Goal: Task Accomplishment & Management: Complete application form

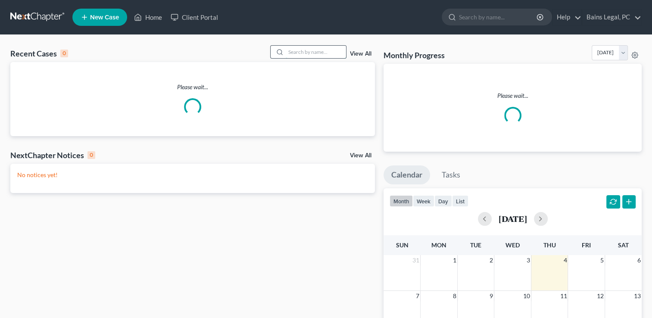
click at [332, 49] on input "search" at bounding box center [316, 52] width 60 height 12
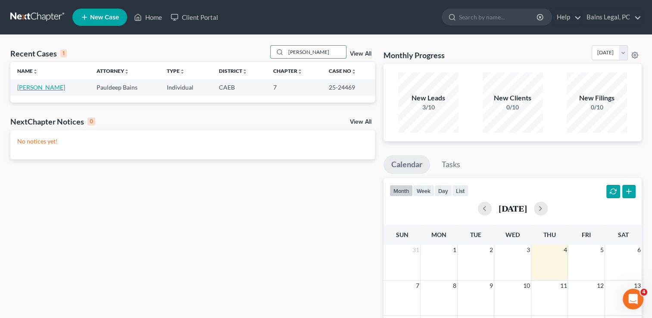
type input "[PERSON_NAME]"
click at [34, 84] on link "[PERSON_NAME]" at bounding box center [41, 87] width 48 height 7
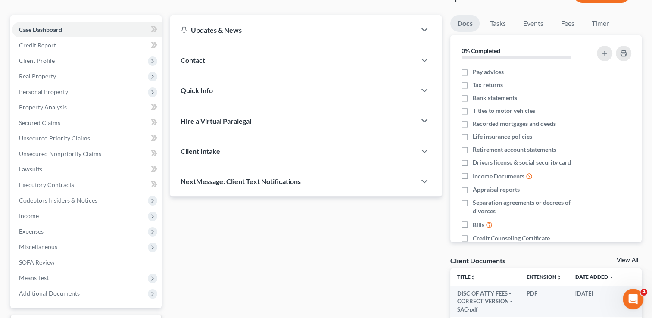
scroll to position [69, 0]
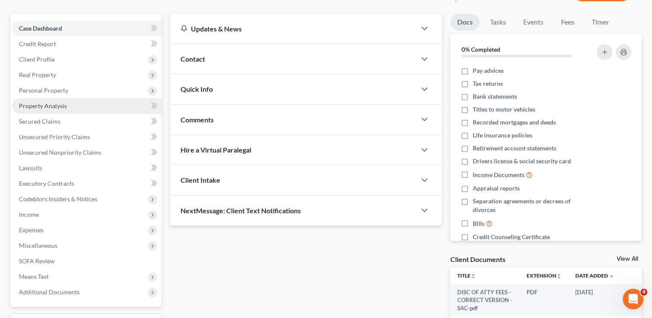
click at [62, 99] on link "Property Analysis" at bounding box center [87, 106] width 150 height 16
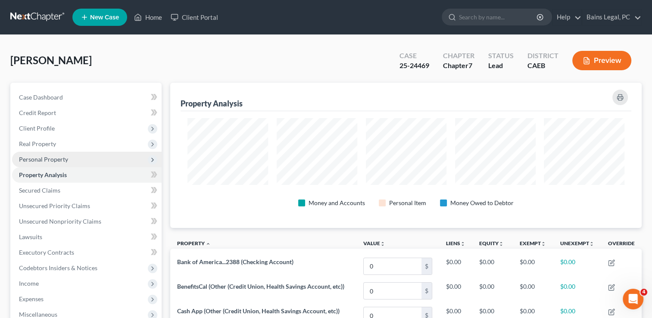
click at [52, 160] on span "Personal Property" at bounding box center [43, 159] width 49 height 7
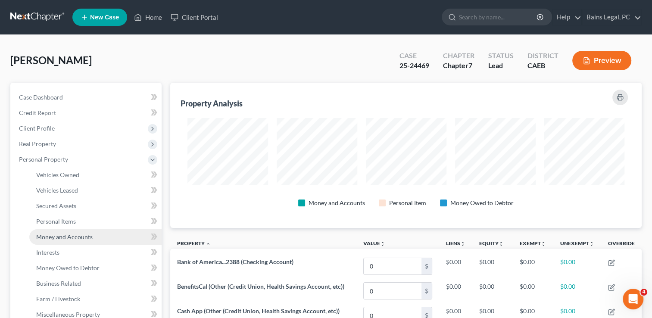
click at [67, 234] on span "Money and Accounts" at bounding box center [64, 236] width 56 height 7
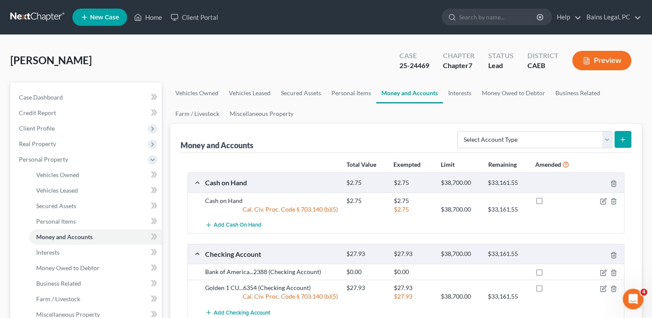
click at [374, 62] on div "[PERSON_NAME] Upgraded Case 25-24469 Chapter Chapter 7 Status Lead District CAE…" at bounding box center [325, 63] width 631 height 37
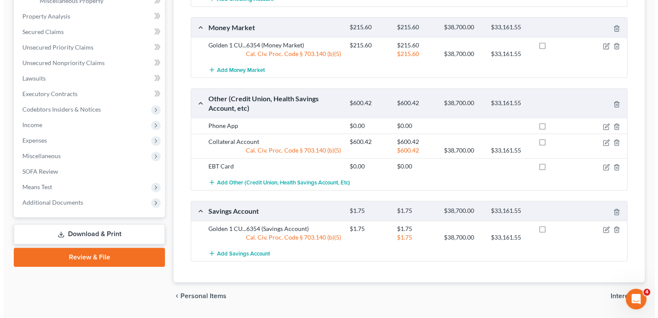
scroll to position [336, 0]
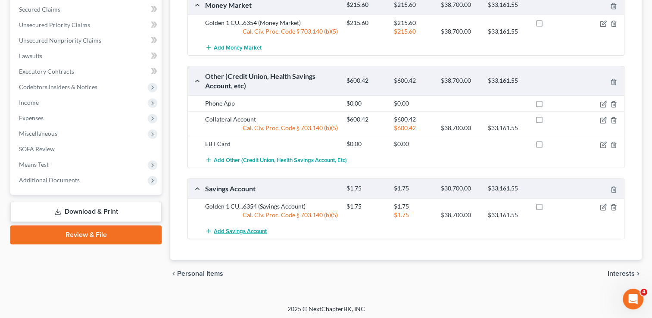
click at [252, 227] on span "Add Savings Account" at bounding box center [240, 230] width 53 height 7
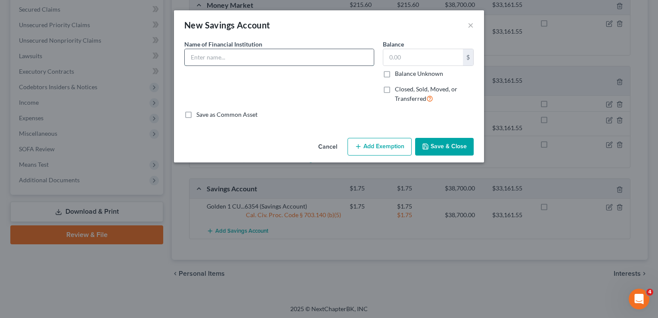
click at [293, 55] on input "text" at bounding box center [279, 57] width 189 height 16
type input "Bank of America...7468"
type input "3"
type input "0.31"
click at [362, 144] on icon "button" at bounding box center [358, 146] width 7 height 7
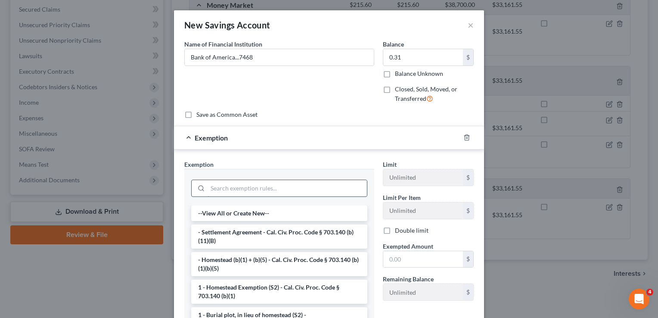
click at [345, 190] on input "search" at bounding box center [287, 188] width 159 height 16
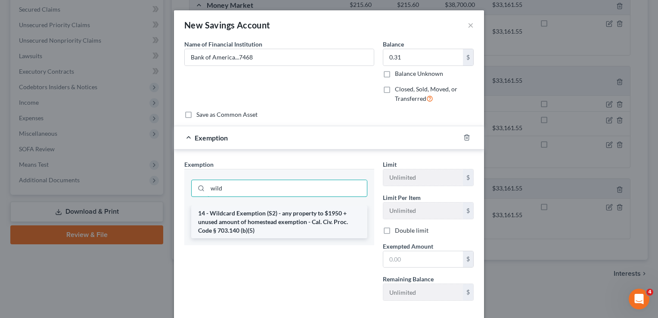
type input "wild"
click at [342, 206] on li "14 - Wildcard Exemption (S2) - any property to $1950 + unused amount of homeste…" at bounding box center [279, 222] width 176 height 33
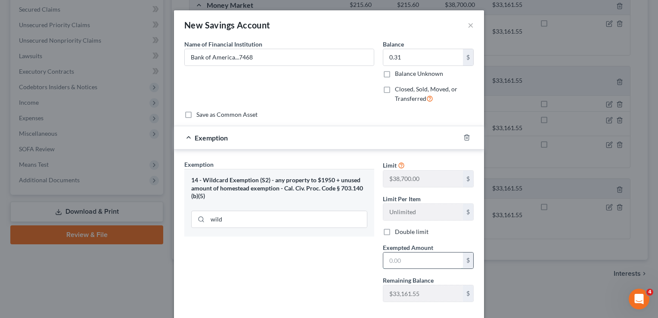
click at [388, 253] on input "text" at bounding box center [423, 260] width 80 height 16
type input "0.31"
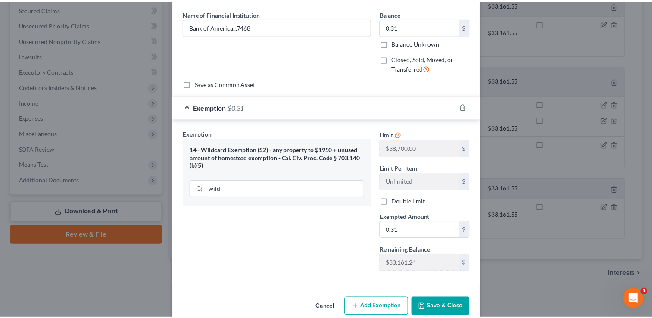
scroll to position [44, 0]
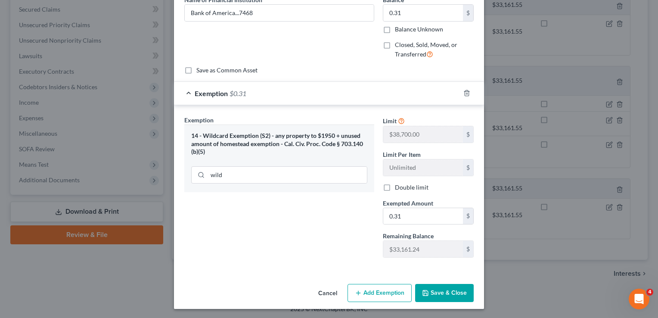
click at [461, 289] on button "Save & Close" at bounding box center [444, 293] width 59 height 18
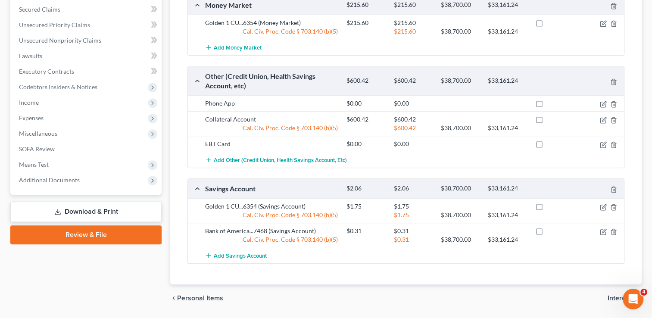
click at [283, 290] on div "chevron_left Personal Items Interests chevron_right" at bounding box center [405, 298] width 471 height 28
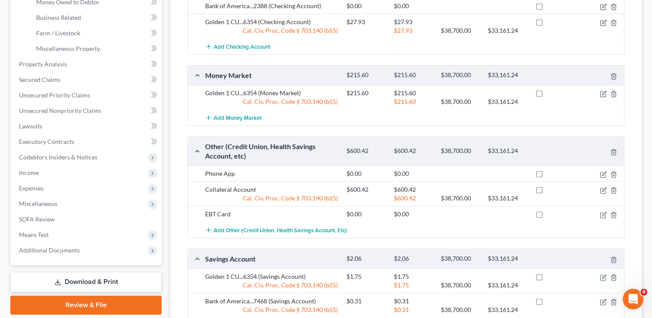
scroll to position [250, 0]
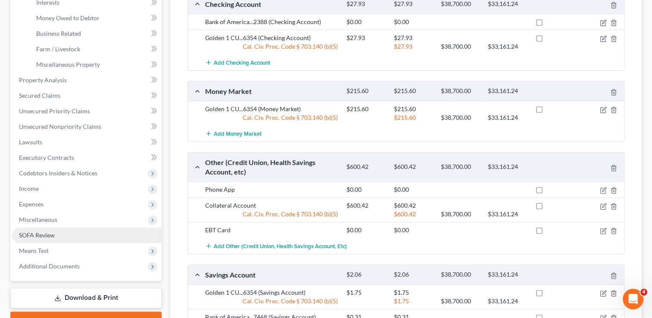
click at [69, 234] on link "SOFA Review" at bounding box center [87, 235] width 150 height 16
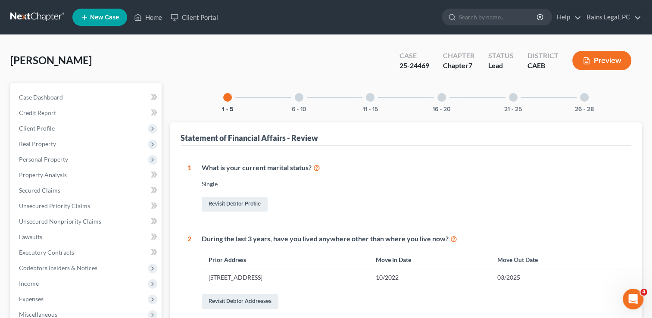
click at [349, 54] on div "[PERSON_NAME] Upgraded Case 25-24469 Chapter Chapter 7 Status Lead District CAE…" at bounding box center [325, 63] width 631 height 37
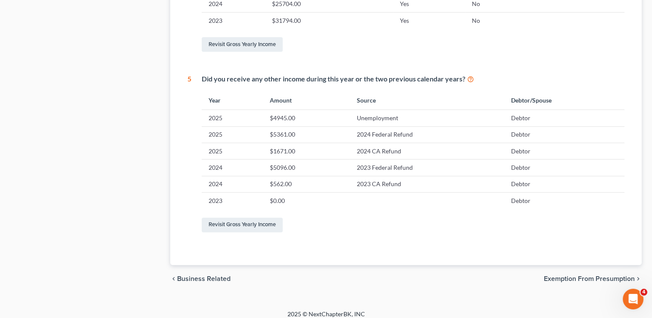
scroll to position [464, 0]
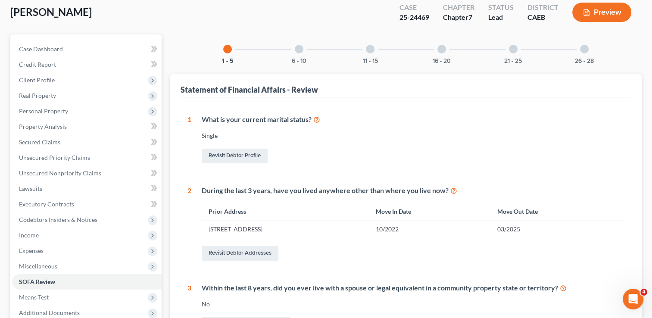
scroll to position [16, 0]
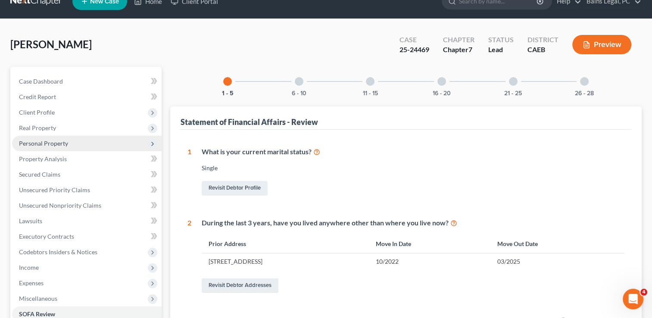
click at [58, 142] on span "Personal Property" at bounding box center [43, 143] width 49 height 7
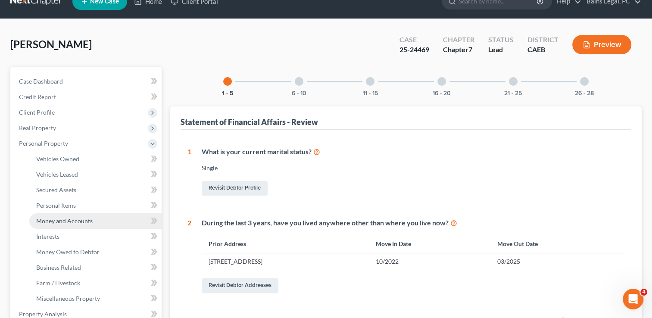
click at [81, 221] on span "Money and Accounts" at bounding box center [64, 220] width 56 height 7
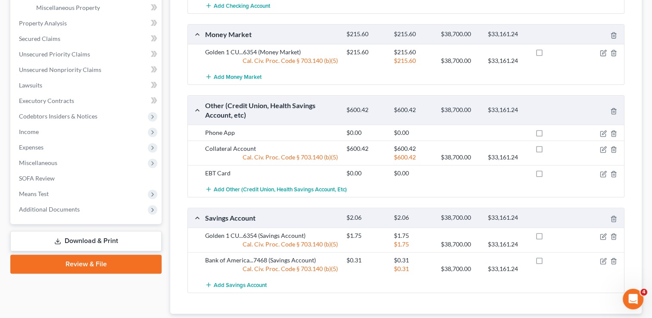
scroll to position [310, 0]
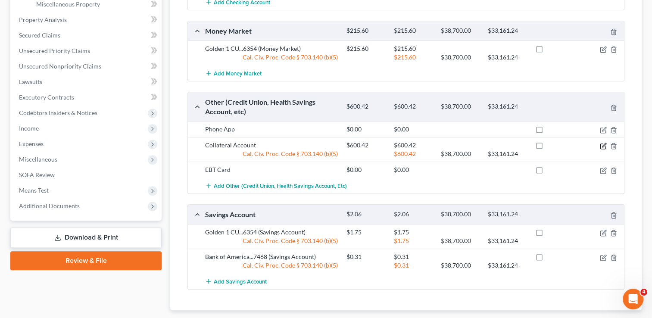
click at [604, 143] on icon "button" at bounding box center [603, 146] width 7 height 7
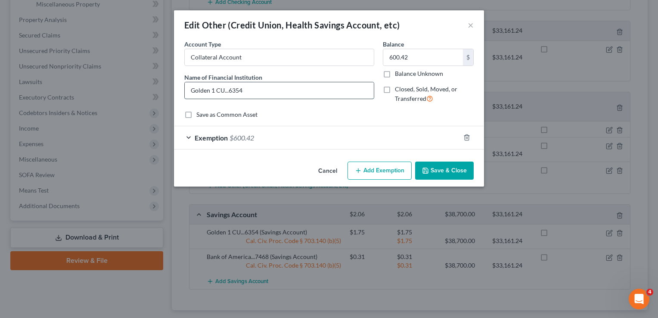
click at [264, 91] on input "Golden 1 CU...6354" at bounding box center [279, 90] width 189 height 16
type input "Golden 1 CU...6354 *Secured Card*"
click at [447, 171] on button "Save & Close" at bounding box center [444, 171] width 59 height 18
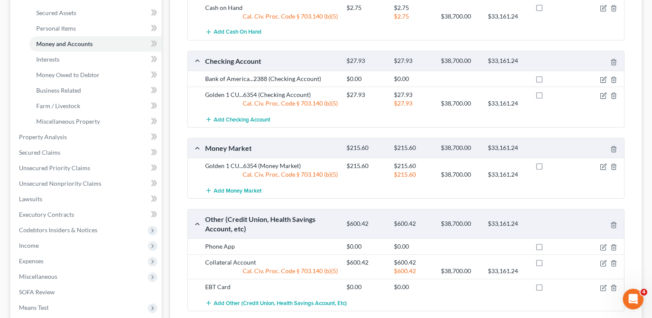
scroll to position [172, 0]
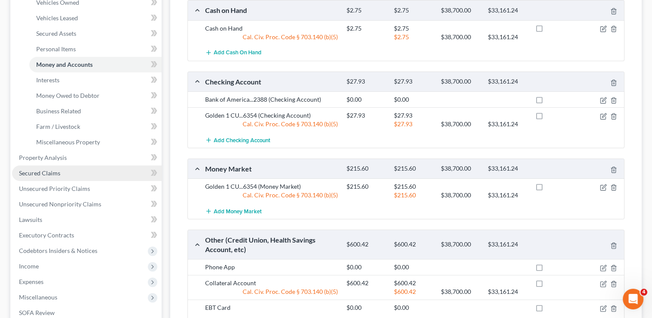
click at [67, 178] on link "Secured Claims" at bounding box center [87, 173] width 150 height 16
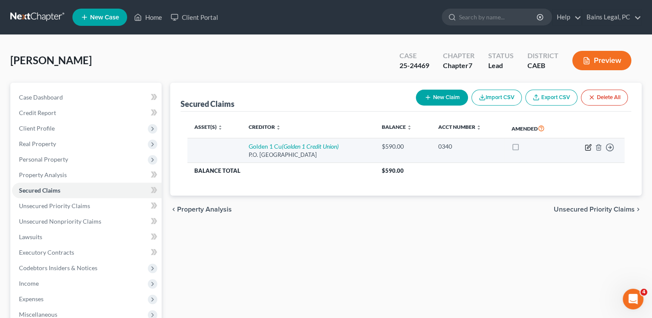
click at [585, 145] on icon "button" at bounding box center [587, 147] width 5 height 5
select select "4"
select select "0"
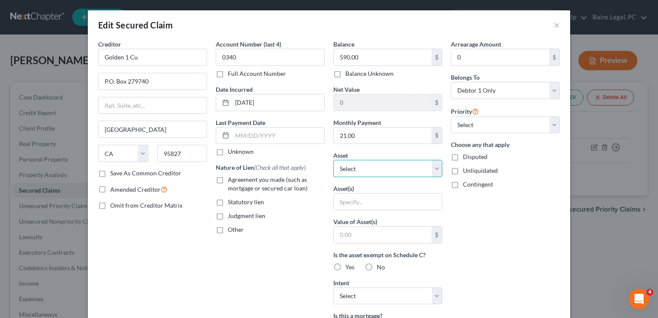
click at [379, 167] on select "Select Other Multiple Assets Golden 1 CU...6354 (Money Market) - $215.6 Cash Ap…" at bounding box center [387, 168] width 109 height 17
select select "5"
click at [333, 160] on select "Select Other Multiple Assets Golden 1 CU...6354 (Money Market) - $215.6 Cash Ap…" at bounding box center [387, 168] width 109 height 17
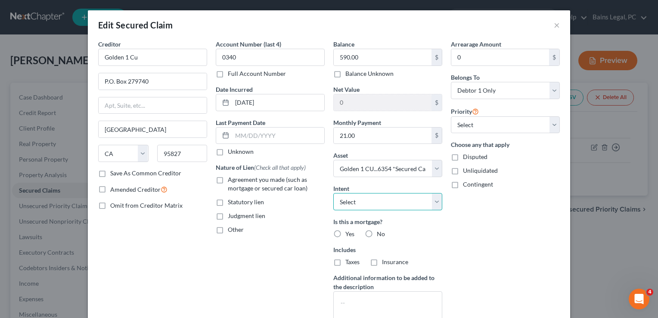
click at [379, 198] on select "Select Surrender Redeem Reaffirm Avoid Other" at bounding box center [387, 201] width 109 height 17
select select "0"
click at [333, 193] on select "Select Surrender Redeem Reaffirm Avoid Other" at bounding box center [387, 201] width 109 height 17
click at [377, 232] on label "No" at bounding box center [381, 234] width 8 height 9
click at [380, 232] on input "No" at bounding box center [383, 233] width 6 height 6
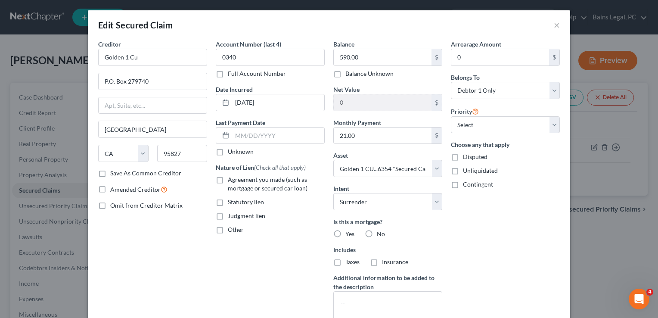
radio input "true"
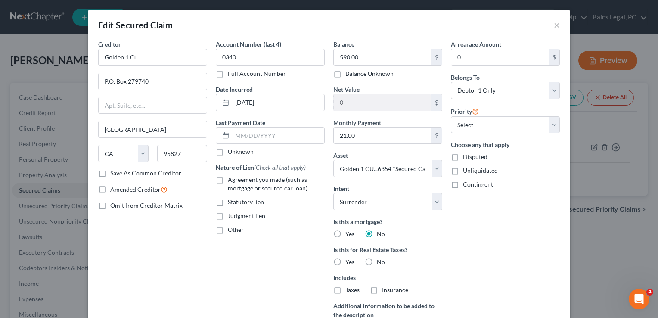
click at [377, 263] on label "No" at bounding box center [381, 262] width 8 height 9
click at [380, 263] on input "No" at bounding box center [383, 261] width 6 height 6
radio input "true"
click at [349, 258] on input "Yes" at bounding box center [352, 261] width 6 height 6
radio input "true"
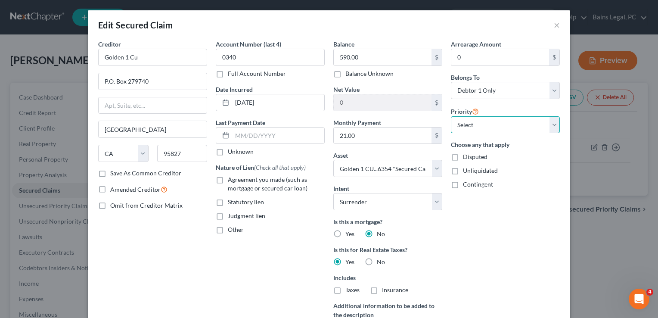
click at [480, 123] on select "Select 1st 2nd 3rd 4th 5th 6th 7th 8th 9th 10th 11th 12th 13th 14th 15th 16th 1…" at bounding box center [505, 124] width 109 height 17
select select "0"
click at [451, 116] on select "Select 1st 2nd 3rd 4th 5th 6th 7th 8th 9th 10th 11th 12th 13th 14th 15th 16th 1…" at bounding box center [505, 124] width 109 height 17
click at [499, 216] on div "Arrearage Amount 0 $ Belongs To * Select Debtor 1 Only Debtor 2 Only Debtor 1 A…" at bounding box center [506, 199] width 118 height 318
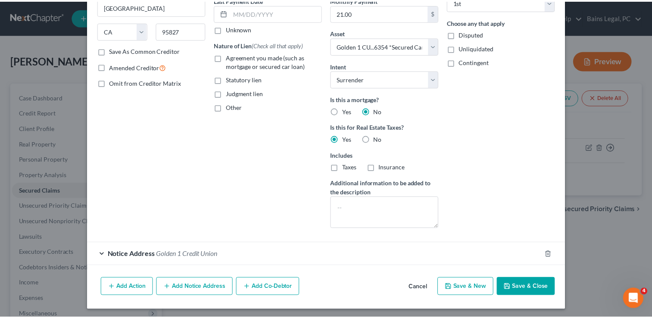
scroll to position [123, 0]
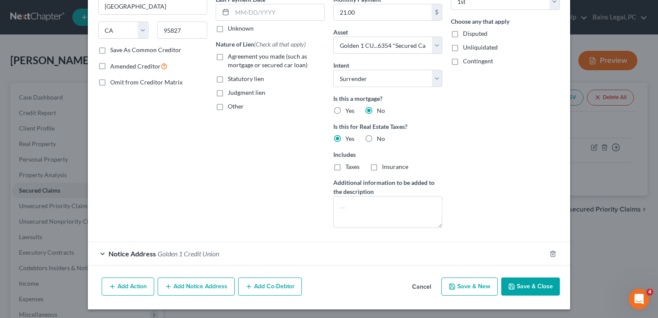
click at [529, 283] on button "Save & Close" at bounding box center [531, 286] width 59 height 18
select select
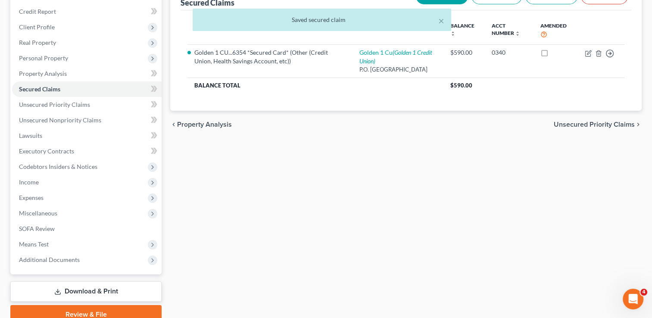
scroll to position [139, 0]
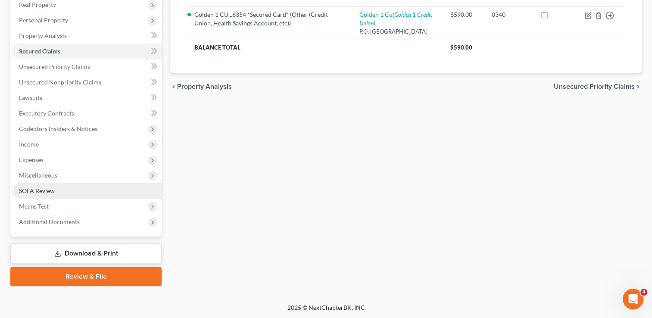
click at [47, 183] on link "SOFA Review" at bounding box center [87, 191] width 150 height 16
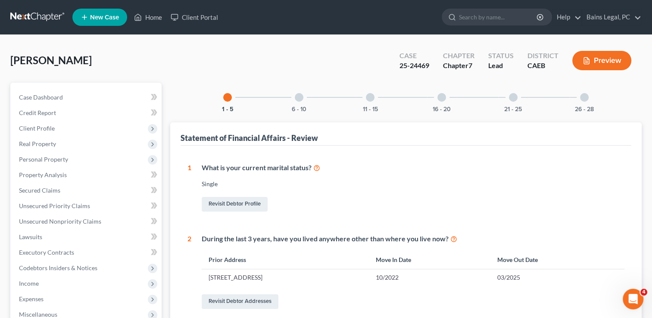
click at [299, 101] on div at bounding box center [299, 97] width 9 height 9
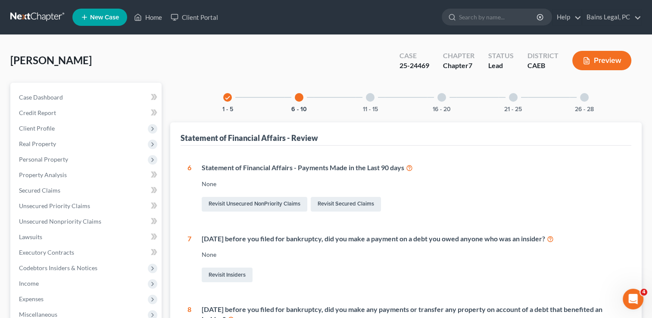
click at [357, 94] on div "11 - 15" at bounding box center [369, 97] width 29 height 29
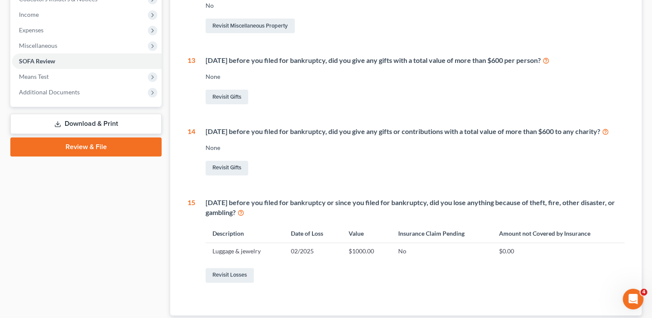
scroll to position [336, 0]
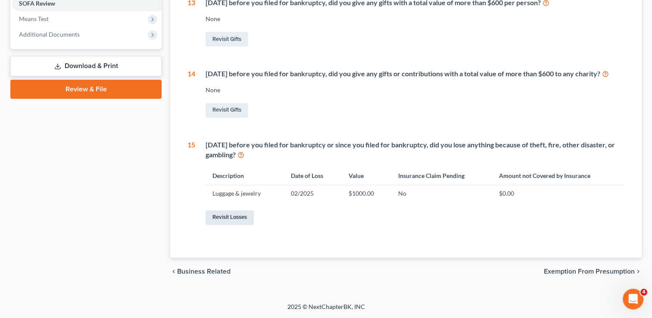
click at [242, 214] on link "Revisit Losses" at bounding box center [230, 217] width 48 height 15
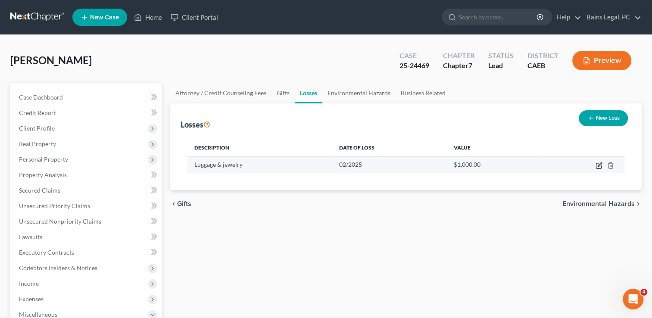
click at [601, 165] on icon "button" at bounding box center [598, 165] width 7 height 7
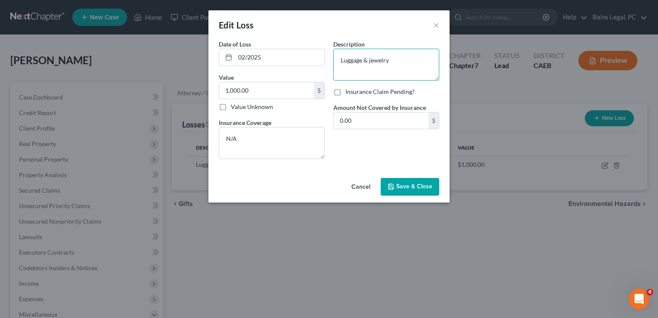
click at [415, 71] on textarea "Luggage & jewelry" at bounding box center [386, 65] width 106 height 32
type textarea "Luggage & jewelry; Stolen from vehicle."
click at [415, 193] on button "Save & Close" at bounding box center [410, 187] width 59 height 18
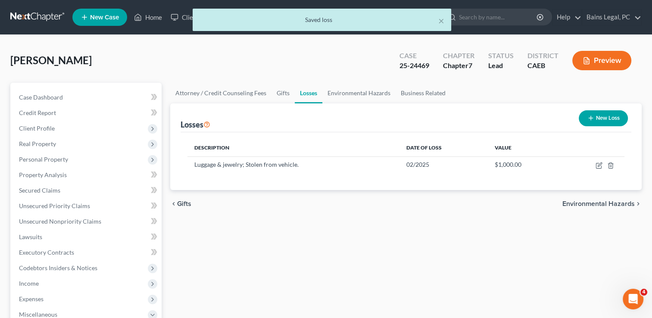
click at [309, 262] on div "Attorney / Credit Counseling Fees Gifts Losses Environmental Hazards Business R…" at bounding box center [406, 293] width 480 height 420
click at [50, 200] on link "Unsecured Priority Claims" at bounding box center [87, 206] width 150 height 16
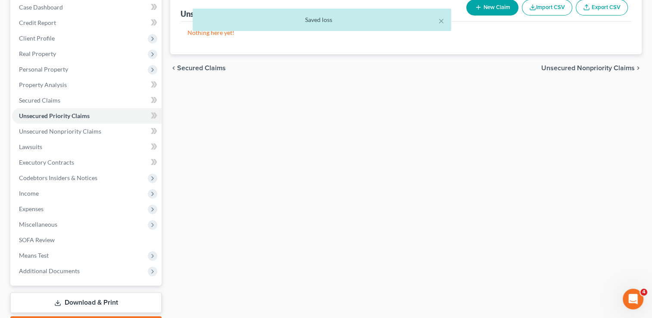
scroll to position [139, 0]
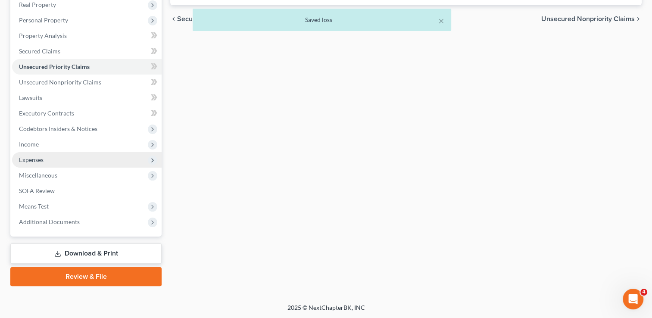
click at [51, 159] on span "Expenses" at bounding box center [87, 160] width 150 height 16
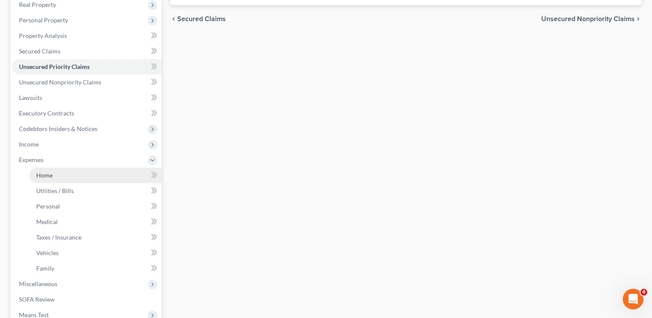
click at [54, 174] on link "Home" at bounding box center [95, 176] width 132 height 16
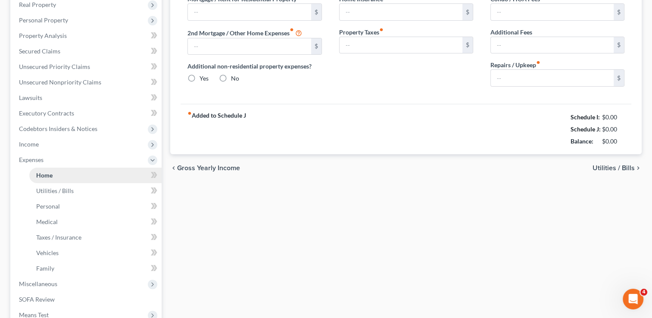
scroll to position [27, 0]
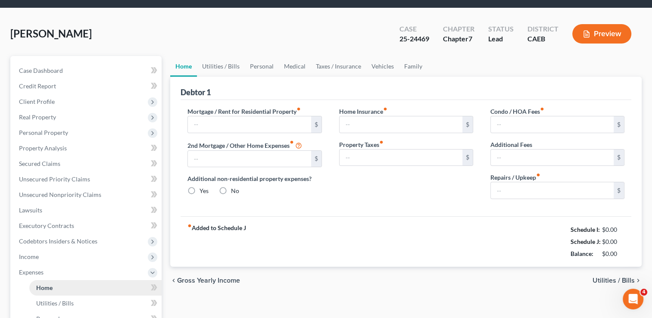
type input "1,000.00"
type input "0.00"
radio input "true"
type input "0.00"
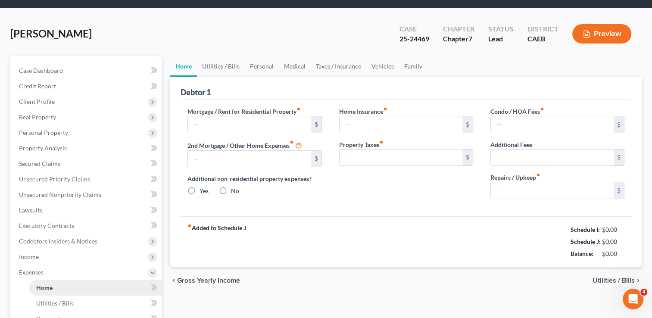
type input "0.00"
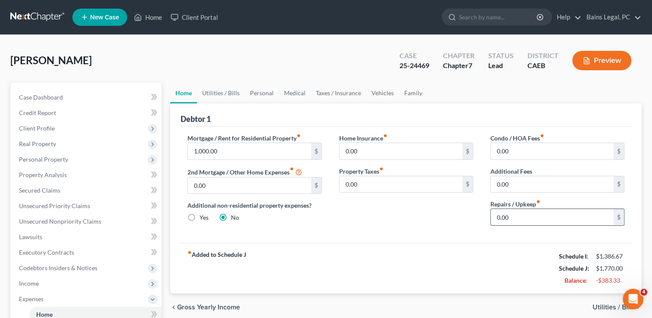
click at [543, 215] on input "0.00" at bounding box center [552, 217] width 123 height 16
type input "10"
click at [262, 93] on link "Personal" at bounding box center [262, 93] width 34 height 21
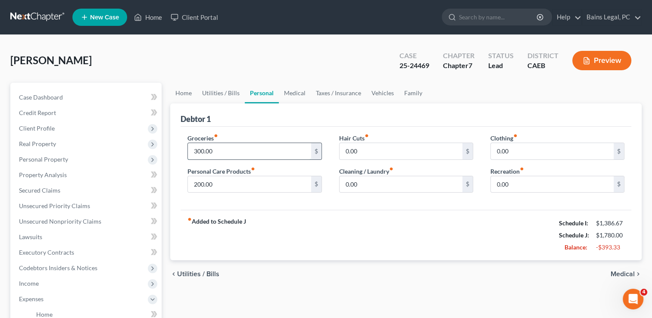
click at [239, 150] on input "300.00" at bounding box center [249, 151] width 123 height 16
type input "500"
type input "100"
click at [296, 96] on link "Medical" at bounding box center [295, 93] width 32 height 21
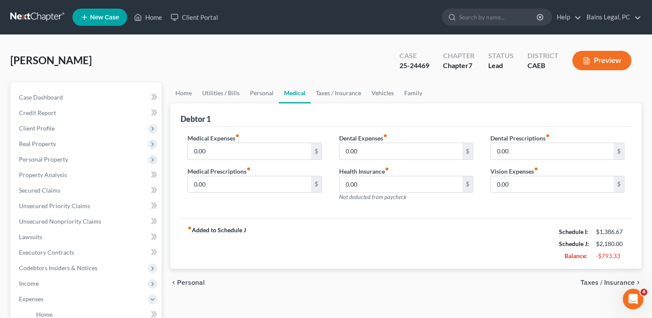
click at [248, 140] on div "Medical Expenses fiber_manual_record 0.00 $" at bounding box center [254, 147] width 134 height 26
click at [249, 147] on input "0.00" at bounding box center [249, 151] width 123 height 16
type input "100"
click at [326, 112] on div "Debtor 1" at bounding box center [406, 114] width 451 height 23
click at [348, 85] on link "Taxes / Insurance" at bounding box center [339, 93] width 56 height 21
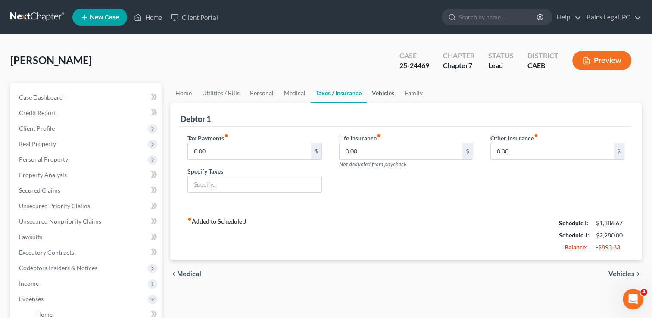
click at [385, 97] on link "Vehicles" at bounding box center [383, 93] width 33 height 21
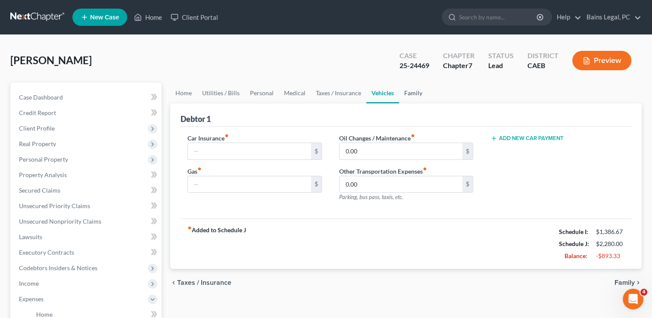
click at [415, 96] on link "Family" at bounding box center [413, 93] width 28 height 21
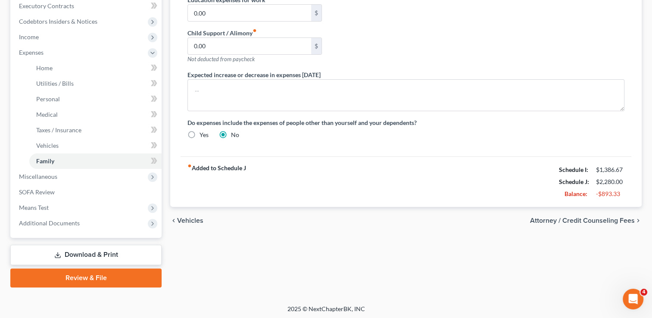
scroll to position [248, 0]
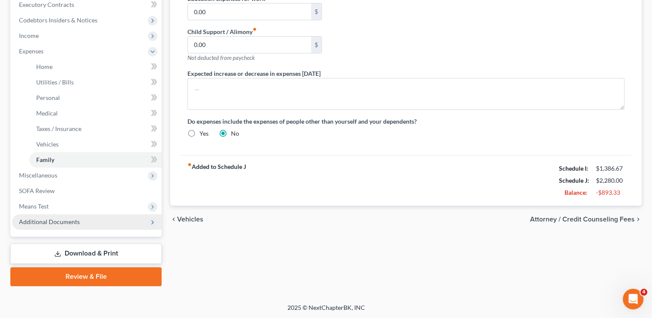
click at [50, 214] on span "Additional Documents" at bounding box center [87, 222] width 150 height 16
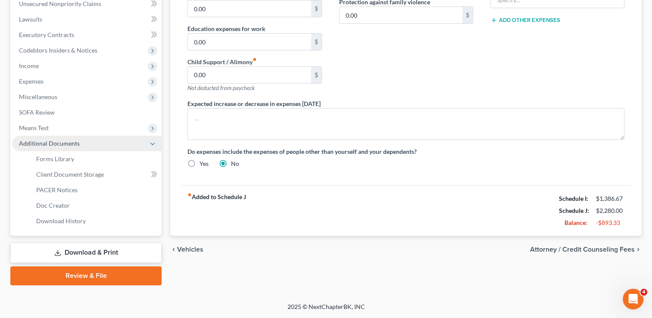
scroll to position [217, 0]
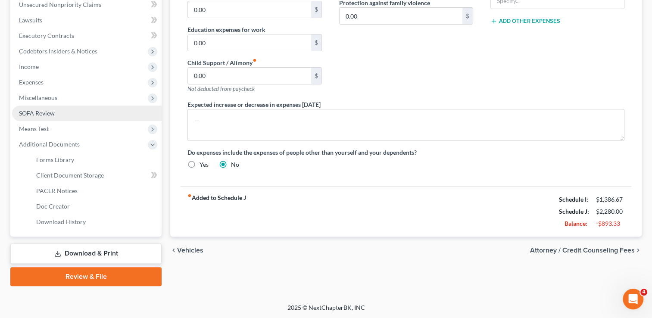
click at [41, 118] on link "SOFA Review" at bounding box center [87, 114] width 150 height 16
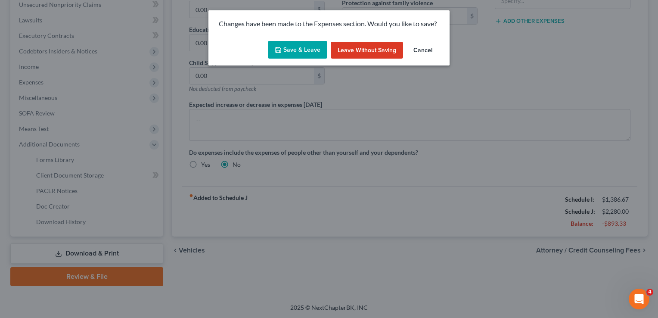
click at [293, 49] on button "Save & Leave" at bounding box center [297, 50] width 59 height 18
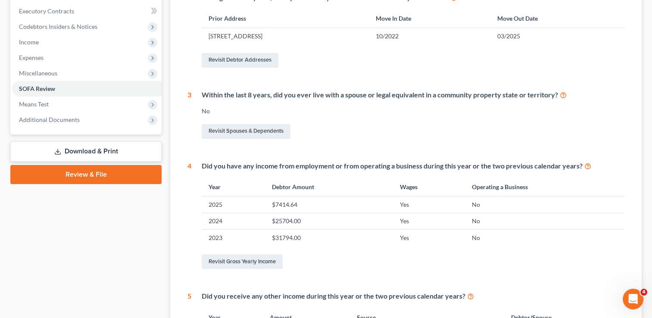
scroll to position [259, 0]
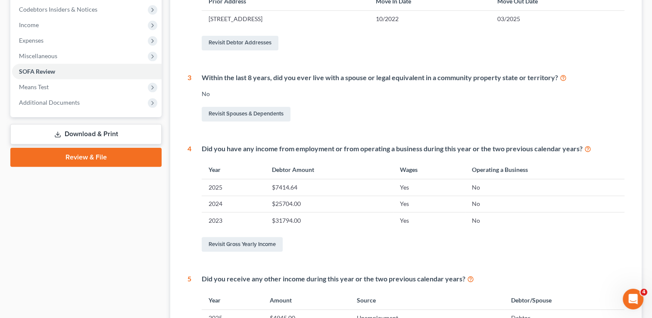
click at [92, 133] on link "Download & Print" at bounding box center [85, 134] width 151 height 20
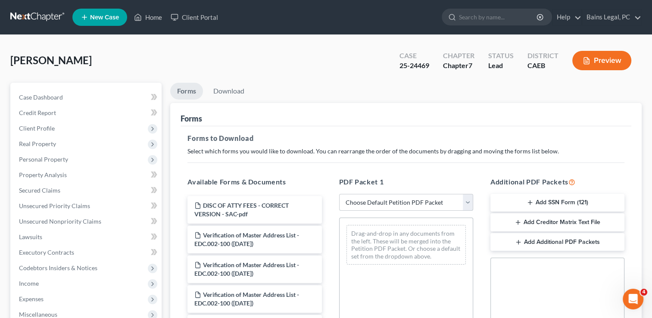
click at [386, 202] on select "Choose Default Petition PDF Packet Complete Bankruptcy Petition (all forms and …" at bounding box center [406, 202] width 134 height 17
select select "0"
click at [339, 194] on select "Choose Default Petition PDF Packet Complete Bankruptcy Petition (all forms and …" at bounding box center [406, 202] width 134 height 17
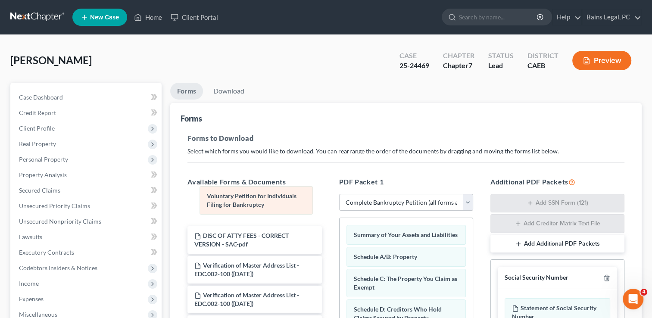
drag, startPoint x: 384, startPoint y: 237, endPoint x: 238, endPoint y: 199, distance: 151.4
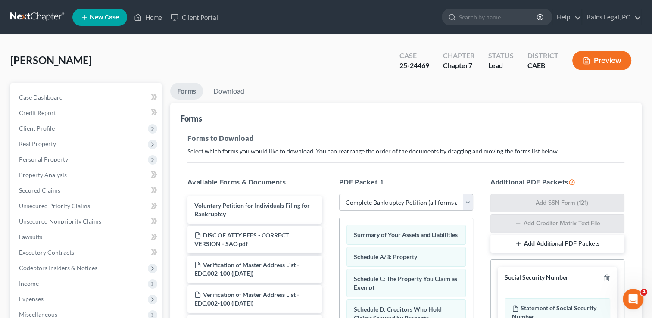
click at [390, 131] on div "Forms to Download Select which forms you would like to download. You can rearra…" at bounding box center [406, 299] width 451 height 347
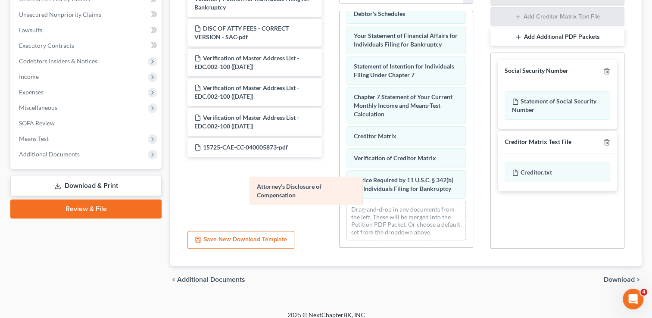
scroll to position [269, 0]
drag, startPoint x: 389, startPoint y: 180, endPoint x: 257, endPoint y: 178, distance: 131.9
click at [340, 178] on div "Attorney's Disclosure of Compensation Summary of Your Assets and Liabilities Sc…" at bounding box center [406, 1] width 133 height 491
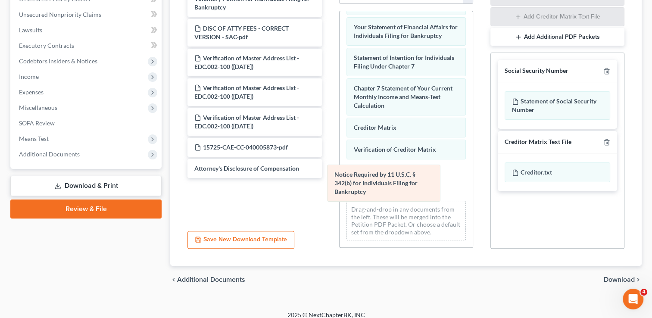
scroll to position [230, 0]
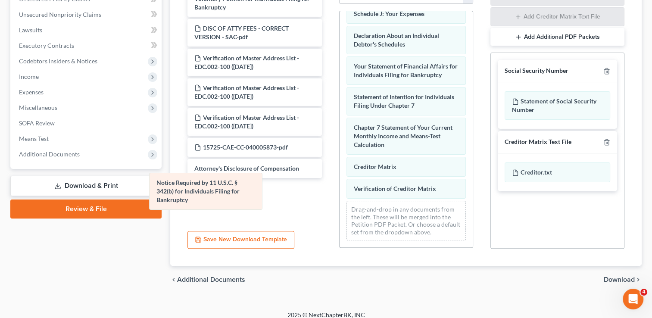
drag, startPoint x: 388, startPoint y: 178, endPoint x: 191, endPoint y: 190, distance: 197.2
click at [340, 190] on div "Notice Required by 11 U.S.C. § 342(b) for Individuals Filing for Bankruptcy Sum…" at bounding box center [406, 17] width 133 height 461
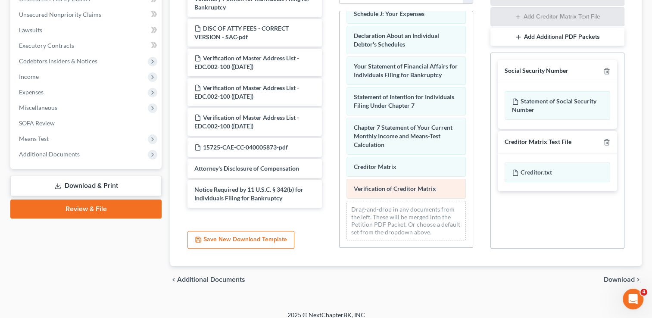
scroll to position [208, 0]
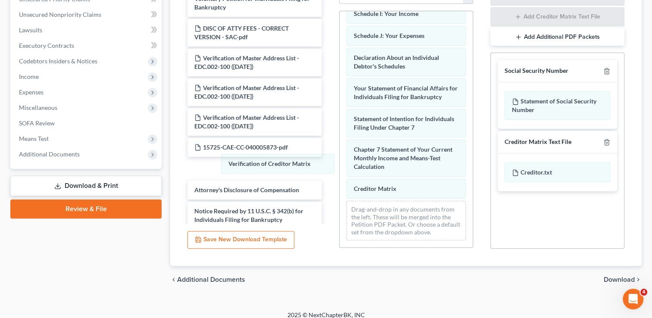
click at [340, 164] on div "Verification of Creditor Matrix Summary of Your Assets and Liabilities Schedule…" at bounding box center [406, 28] width 133 height 439
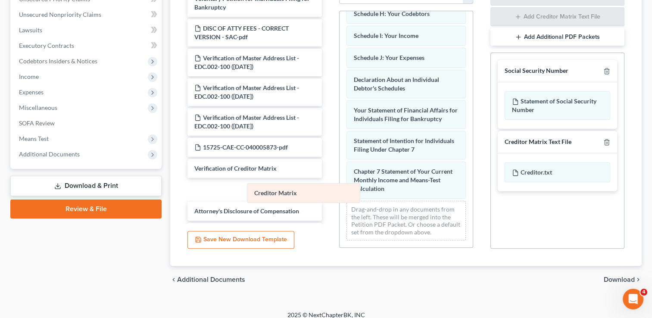
scroll to position [186, 0]
drag, startPoint x: 388, startPoint y: 182, endPoint x: 283, endPoint y: 184, distance: 104.3
click at [340, 184] on div "Creditor Matrix Summary of Your Assets and Liabilities Schedule A/B: Property S…" at bounding box center [406, 39] width 133 height 417
click at [623, 276] on span "Download" at bounding box center [619, 279] width 31 height 7
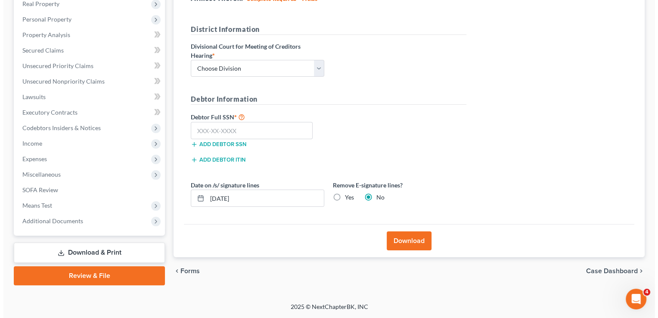
scroll to position [139, 0]
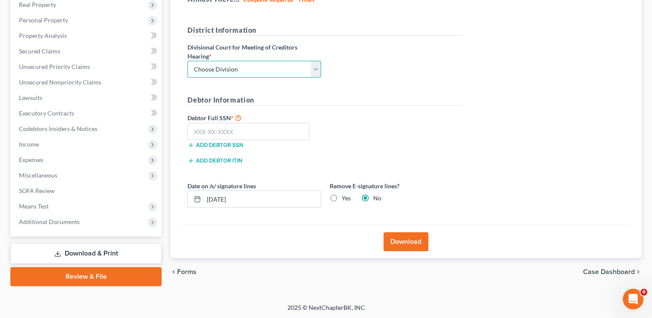
click at [253, 71] on select "Choose Division Fresno Modesto [GEOGRAPHIC_DATA]" at bounding box center [254, 69] width 134 height 17
select select "2"
click at [187, 61] on select "Choose Division Fresno Modesto [GEOGRAPHIC_DATA]" at bounding box center [254, 69] width 134 height 17
click at [234, 134] on input "text" at bounding box center [248, 131] width 122 height 17
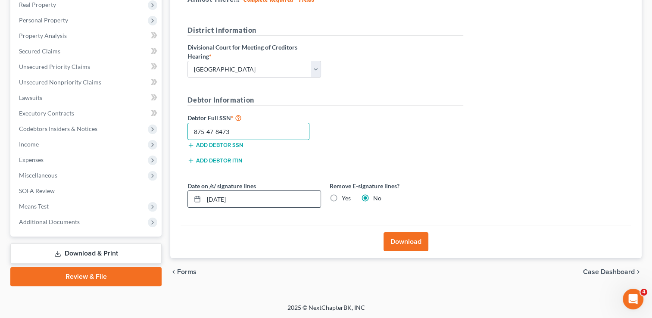
type input "875-47-8473"
click at [279, 191] on input "[DATE]" at bounding box center [262, 199] width 117 height 16
click at [279, 191] on input "text" at bounding box center [262, 199] width 117 height 16
click at [350, 196] on label "Yes" at bounding box center [346, 198] width 9 height 9
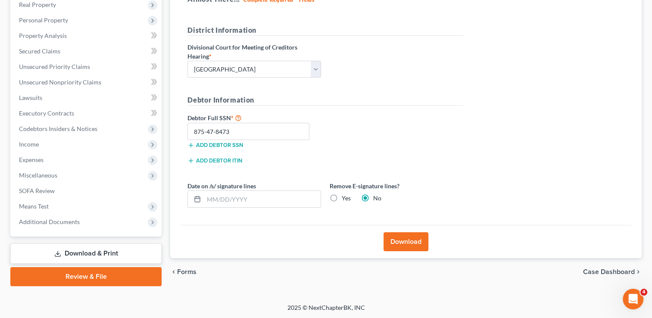
click at [350, 196] on input "Yes" at bounding box center [348, 197] width 6 height 6
radio input "true"
radio input "false"
click at [433, 240] on div "Download" at bounding box center [406, 241] width 451 height 33
click at [419, 240] on button "Download" at bounding box center [405, 241] width 45 height 19
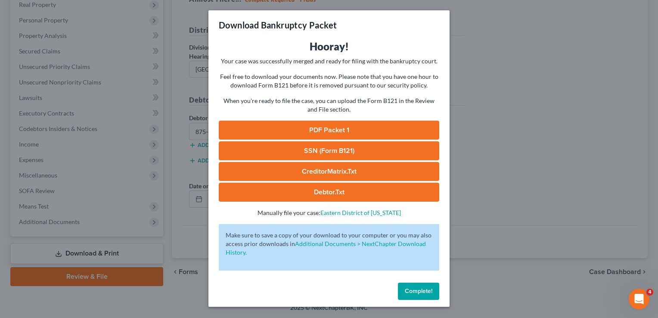
click at [348, 129] on link "PDF Packet 1" at bounding box center [329, 130] width 221 height 19
